Goal: Register for event/course

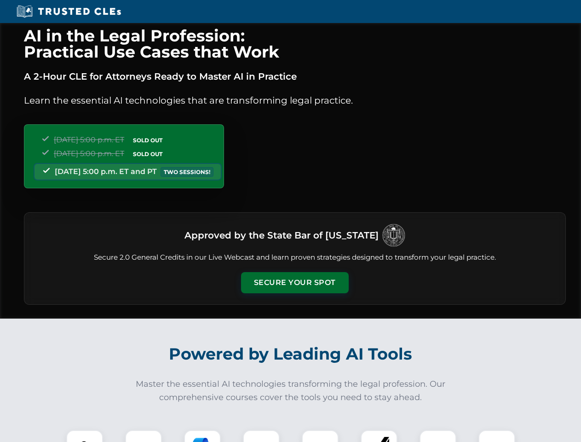
click at [294, 283] on button "Secure Your Spot" at bounding box center [295, 282] width 108 height 21
click at [85, 436] on img at bounding box center [84, 448] width 27 height 27
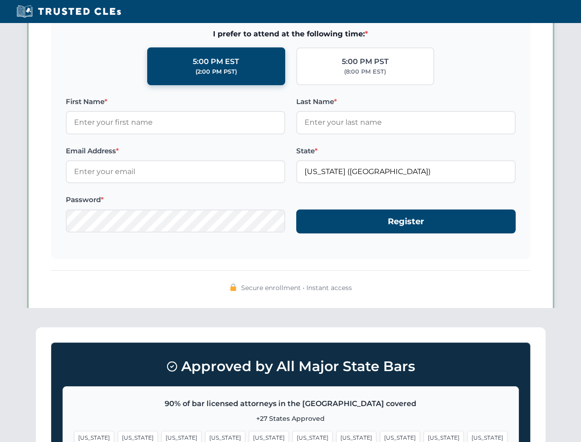
click at [336, 436] on span "[US_STATE]" at bounding box center [356, 437] width 40 height 13
click at [424, 436] on span "[US_STATE]" at bounding box center [444, 437] width 40 height 13
